Goal: Transaction & Acquisition: Purchase product/service

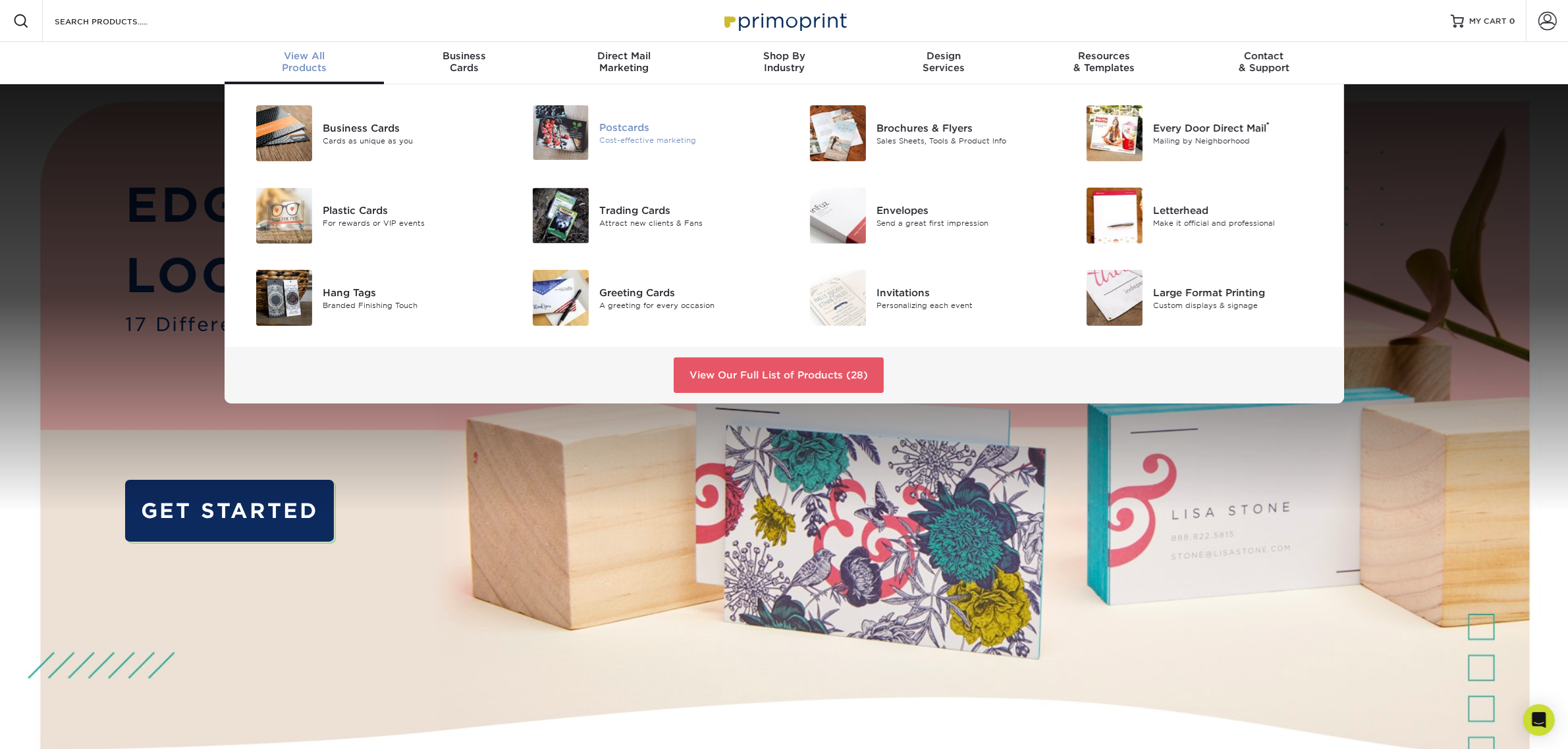
click at [564, 126] on img at bounding box center [560, 133] width 56 height 54
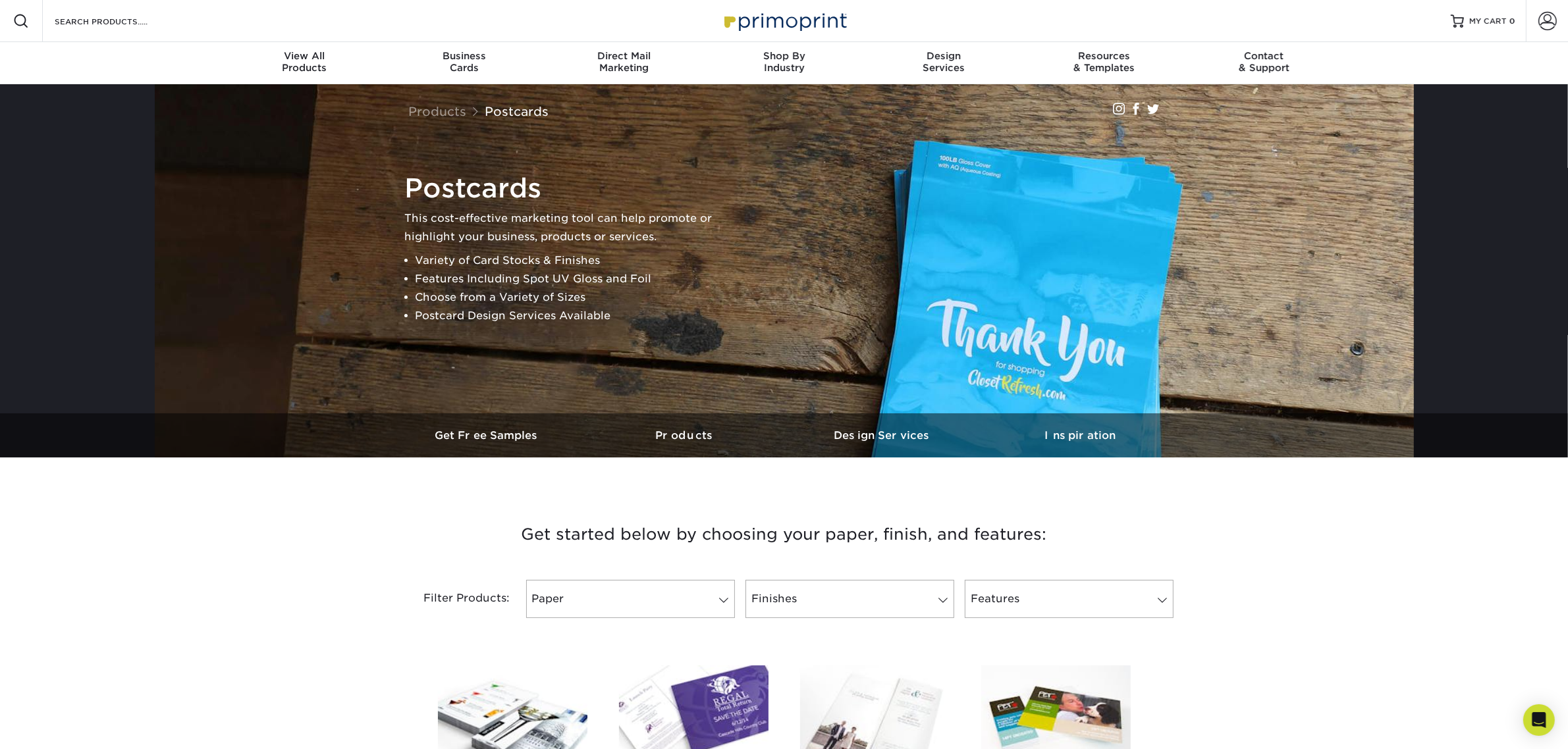
scroll to position [411, 0]
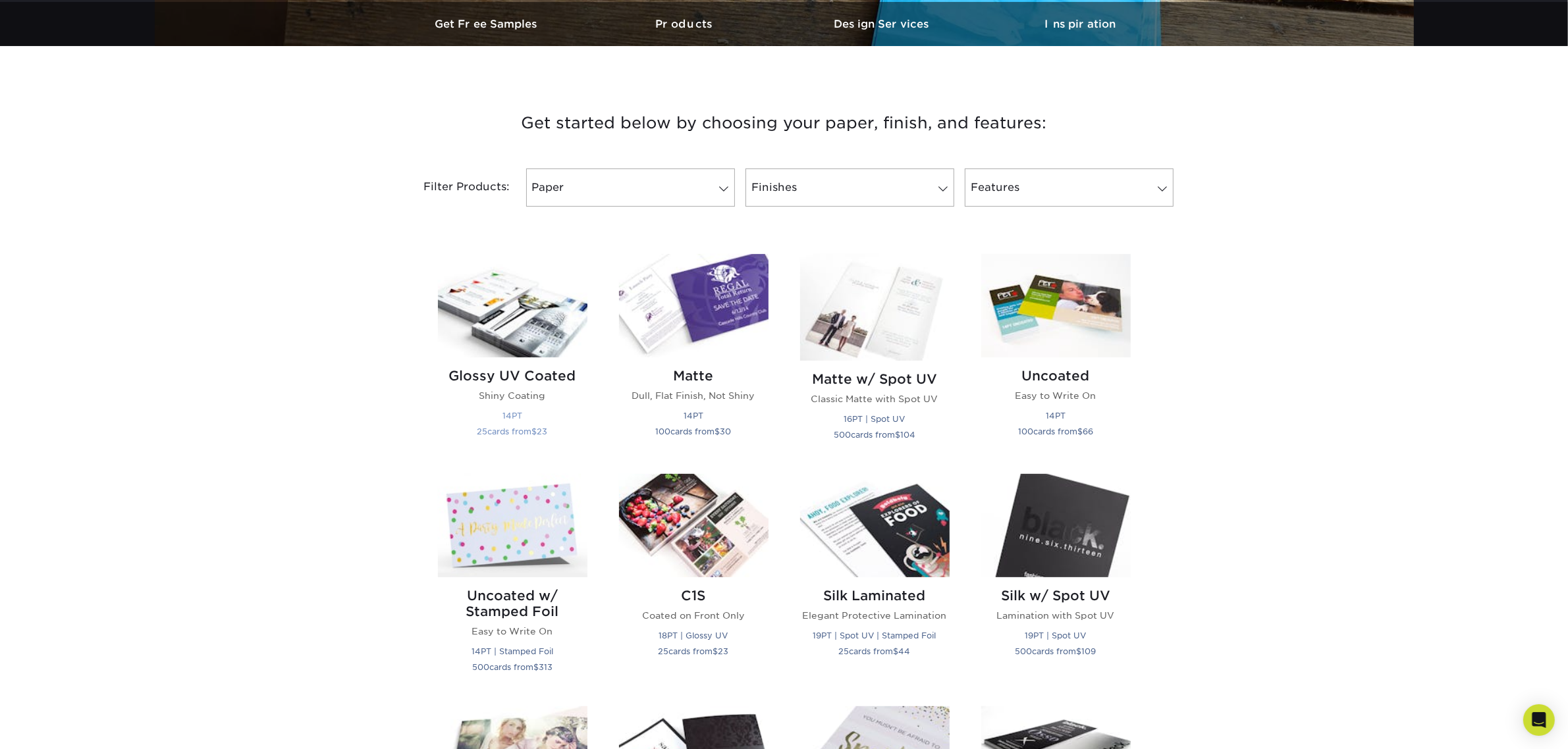
click at [524, 316] on img at bounding box center [512, 306] width 150 height 104
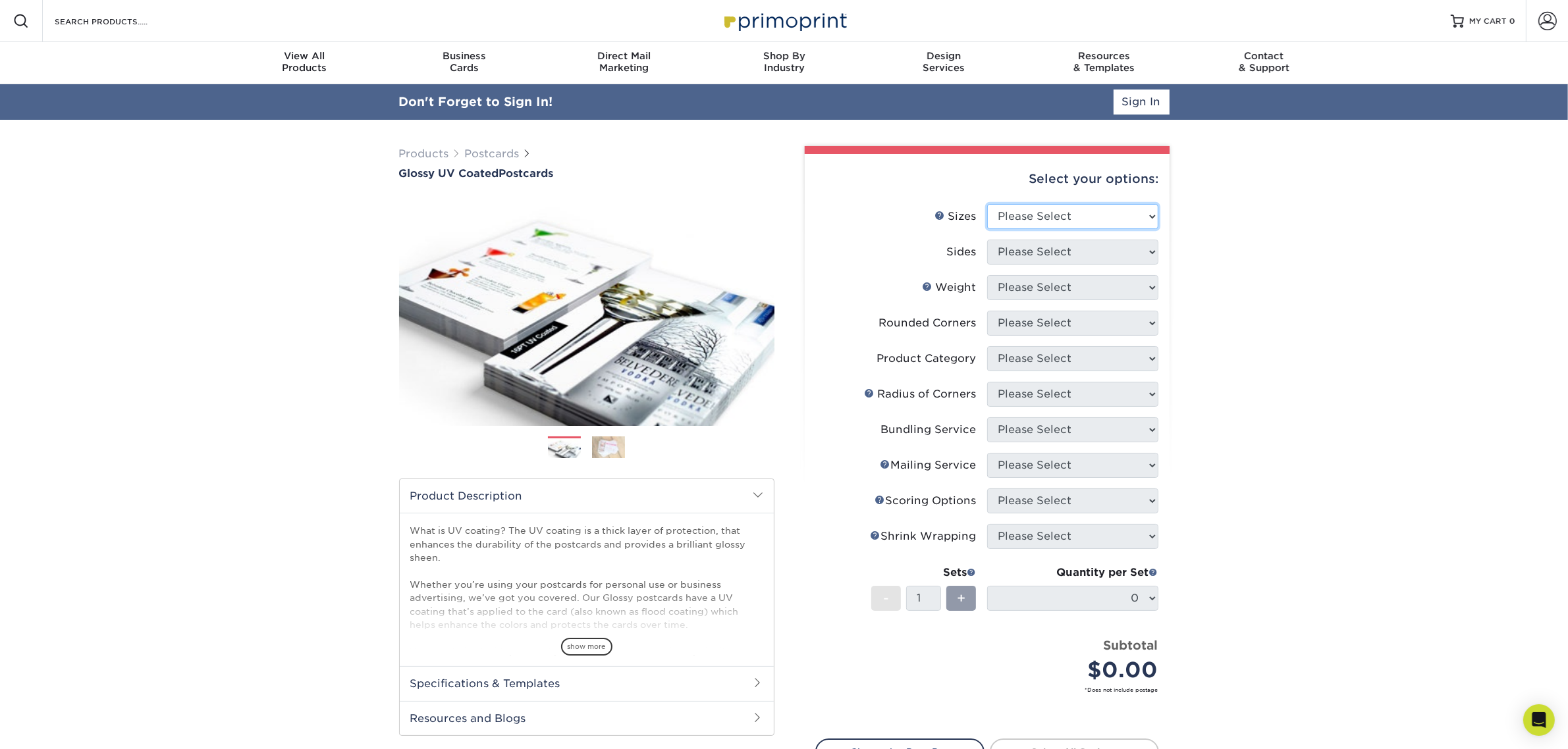
click at [1131, 209] on select "Please Select 1.5" x 7" 2" x 4" 2" x 6" 2" x 7" 2" x 8" 2.12" x 5.5" 2.12" x 5.…" at bounding box center [1073, 217] width 171 height 25
